Goal: Information Seeking & Learning: Learn about a topic

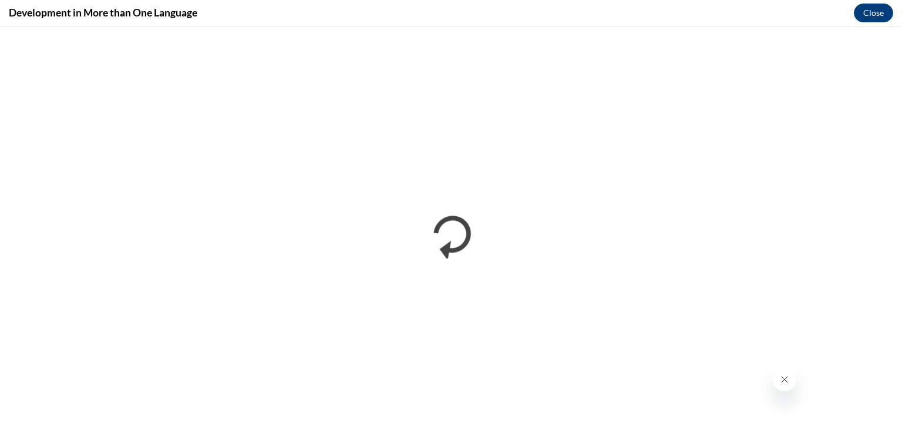
scroll to position [257, 0]
click at [875, 11] on button "Close" at bounding box center [873, 13] width 39 height 19
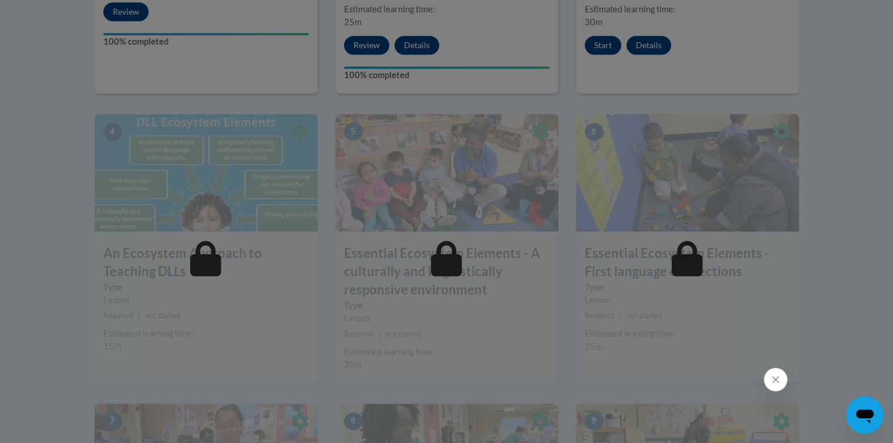
scroll to position [690, 0]
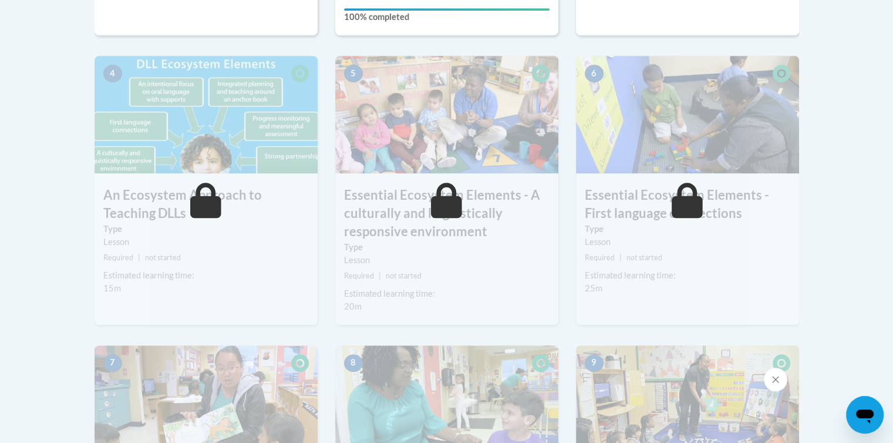
drag, startPoint x: 878, startPoint y: 207, endPoint x: 872, endPoint y: 177, distance: 31.0
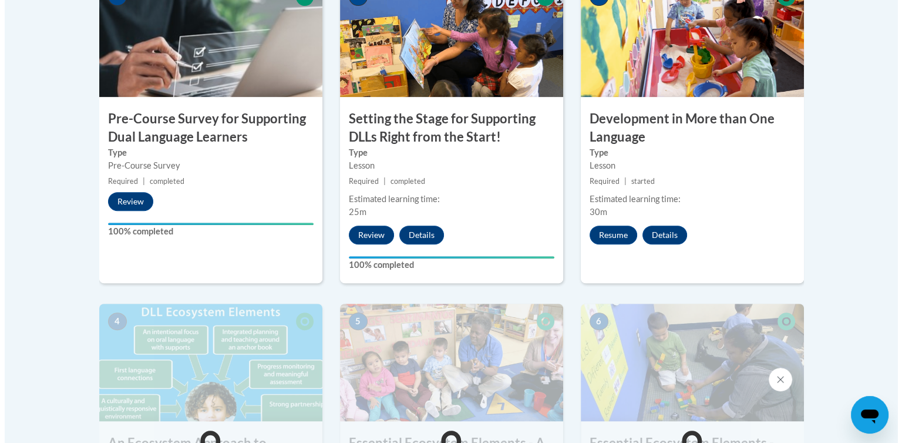
scroll to position [463, 0]
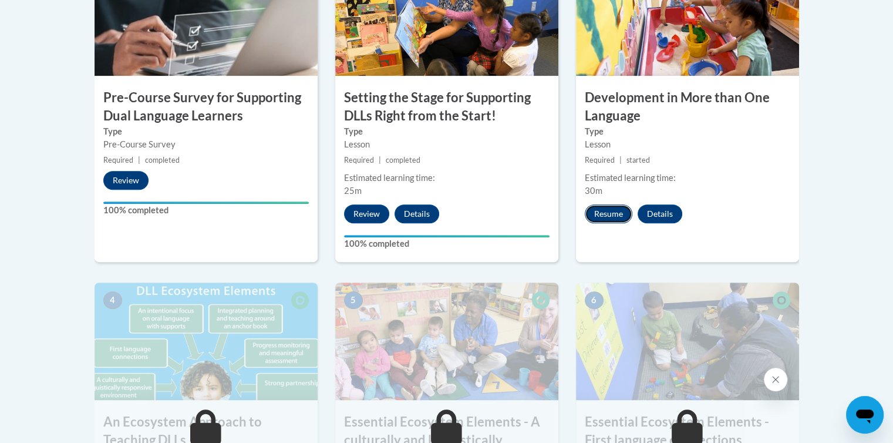
click at [612, 219] on button "Resume" at bounding box center [609, 213] width 48 height 19
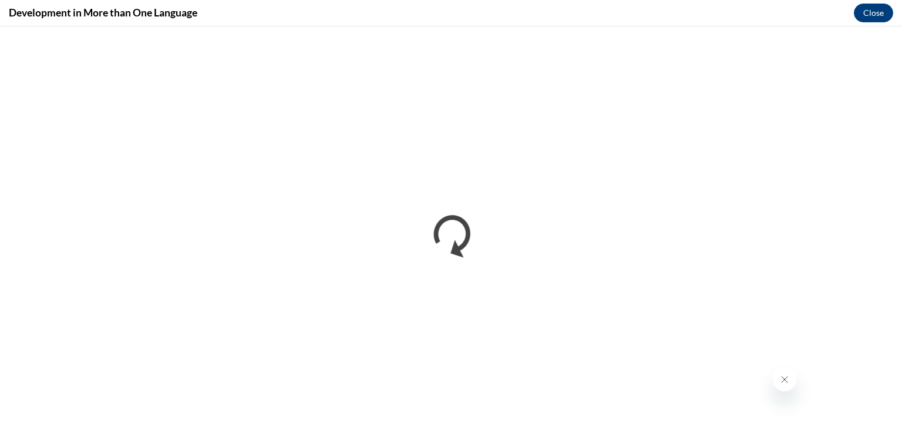
scroll to position [0, 0]
click at [788, 377] on icon "Close message from company" at bounding box center [784, 379] width 9 height 9
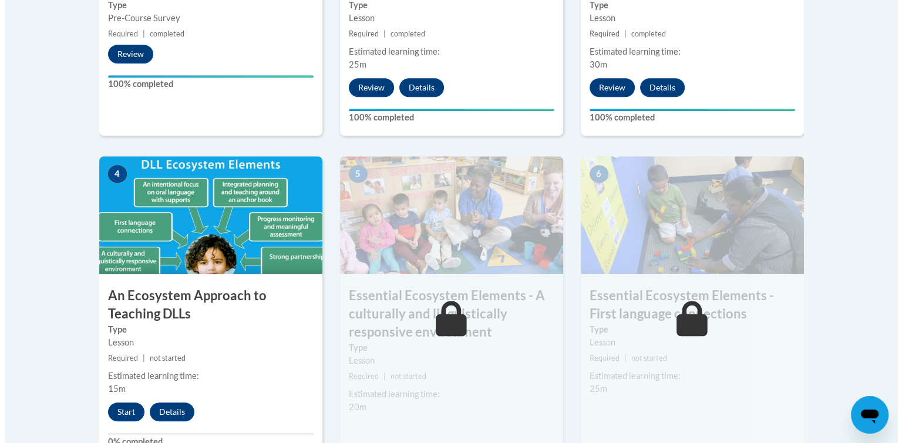
scroll to position [716, 0]
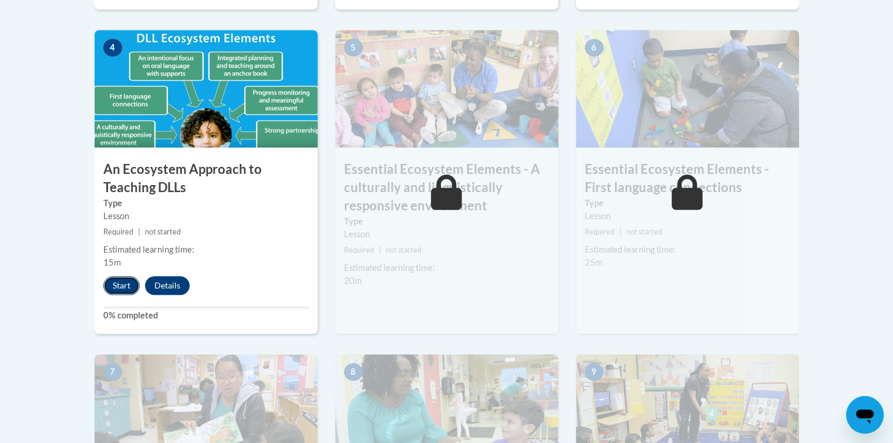
click at [115, 284] on button "Start" at bounding box center [121, 285] width 36 height 19
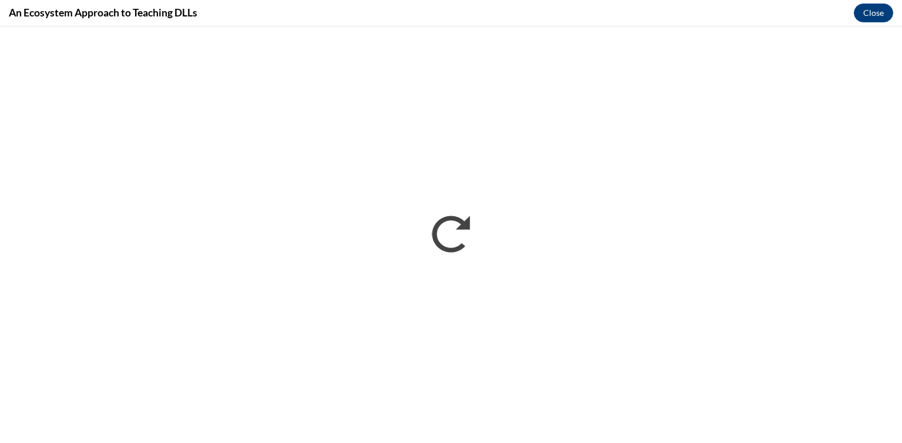
scroll to position [0, 0]
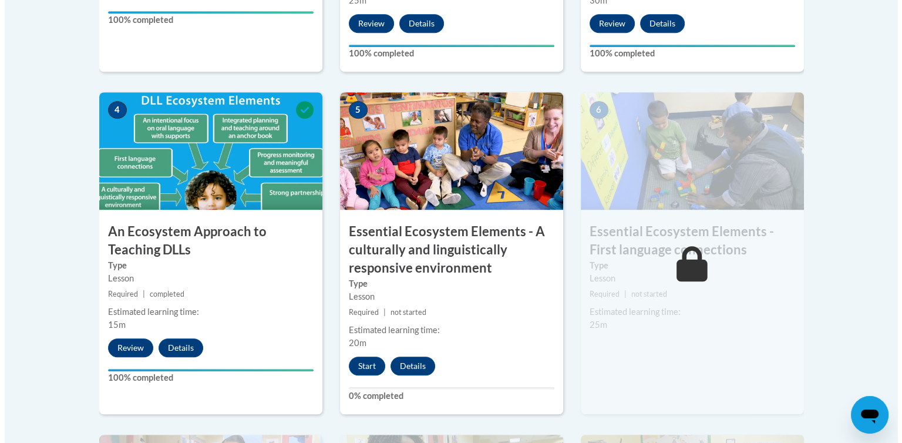
scroll to position [658, 0]
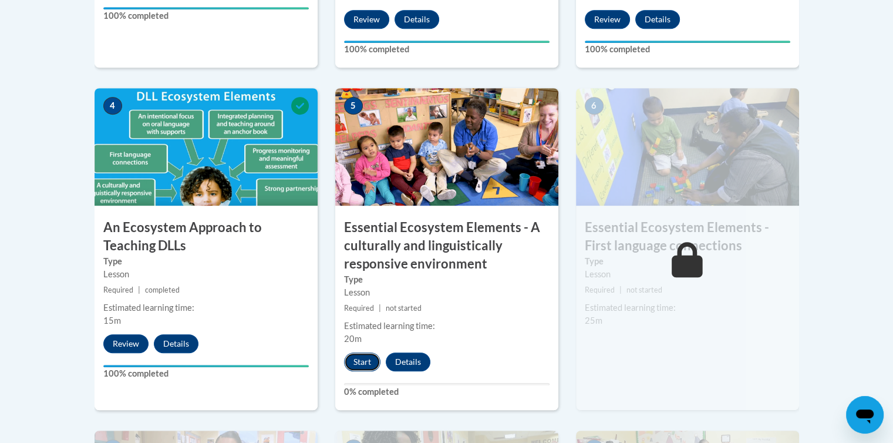
click at [368, 355] on button "Start" at bounding box center [362, 361] width 36 height 19
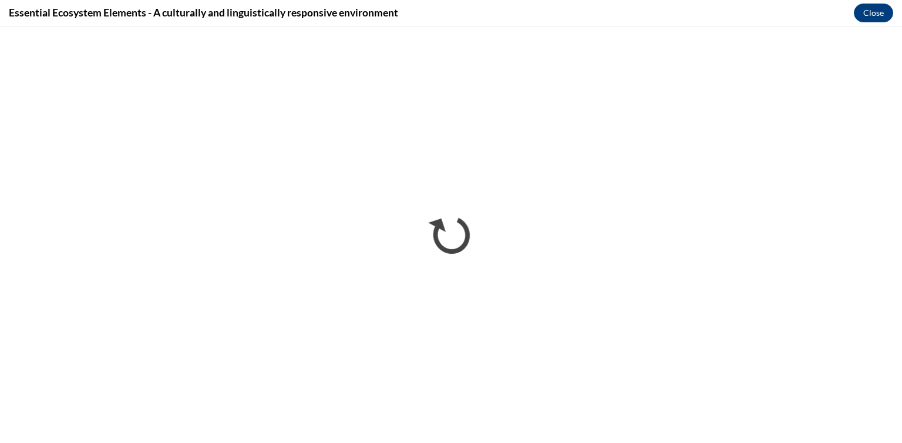
scroll to position [0, 0]
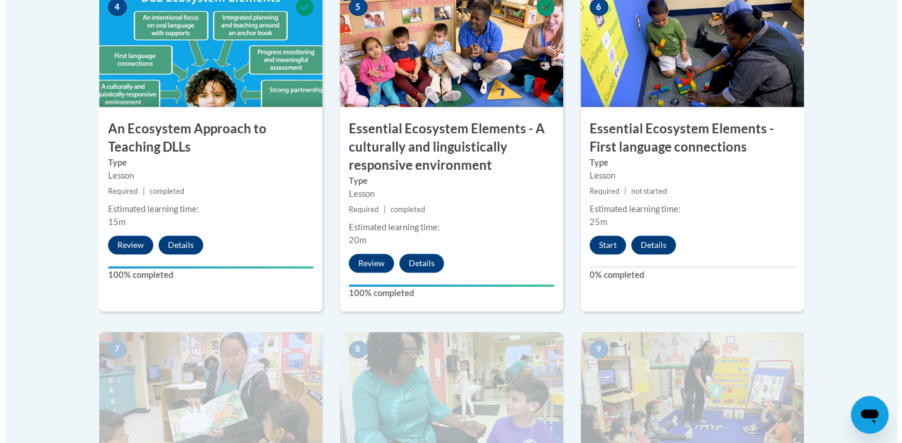
scroll to position [761, 0]
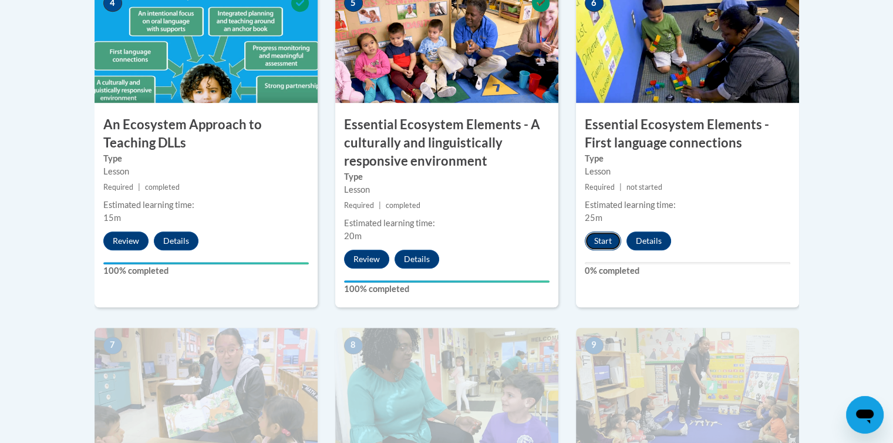
click at [606, 242] on button "Start" at bounding box center [603, 240] width 36 height 19
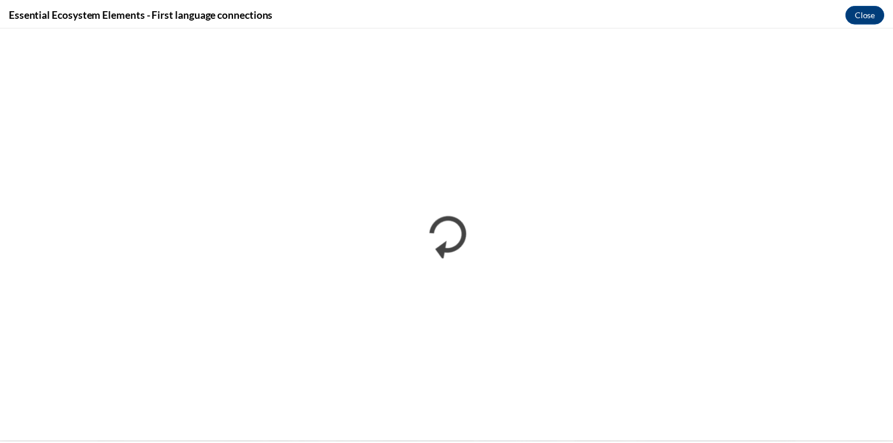
scroll to position [0, 0]
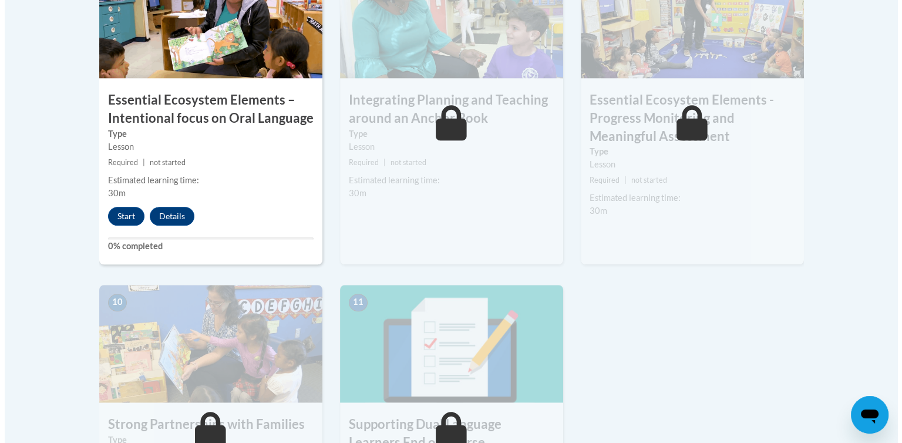
scroll to position [1137, 0]
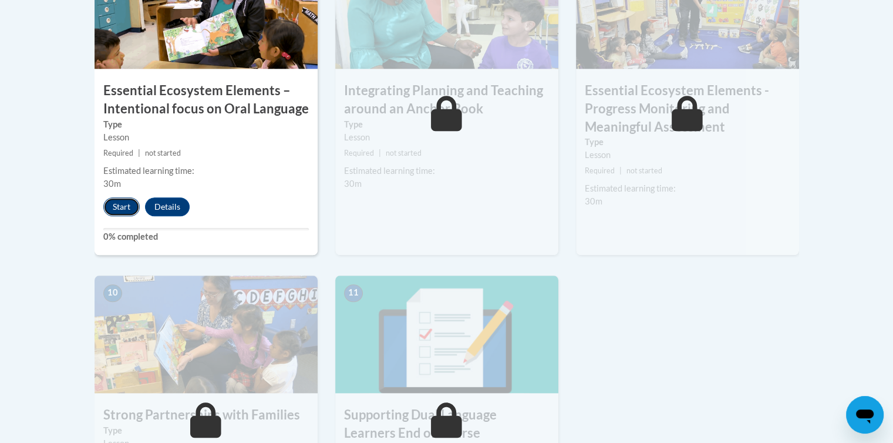
click at [125, 201] on button "Start" at bounding box center [121, 206] width 36 height 19
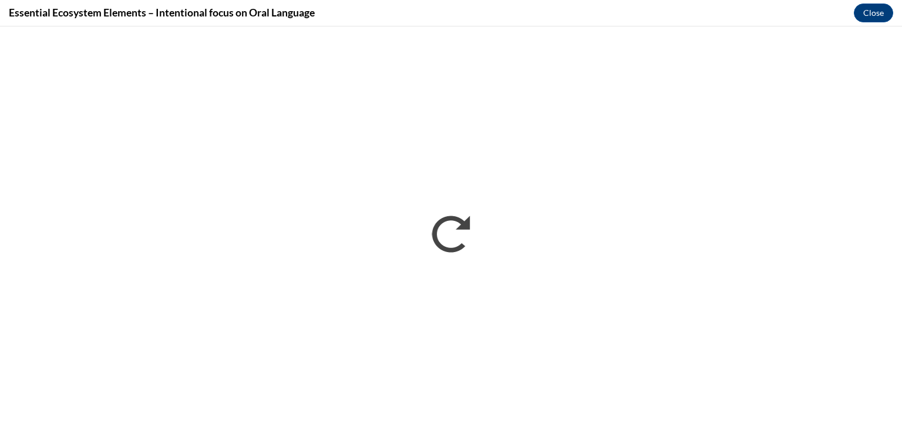
scroll to position [0, 0]
